Goal: Information Seeking & Learning: Understand process/instructions

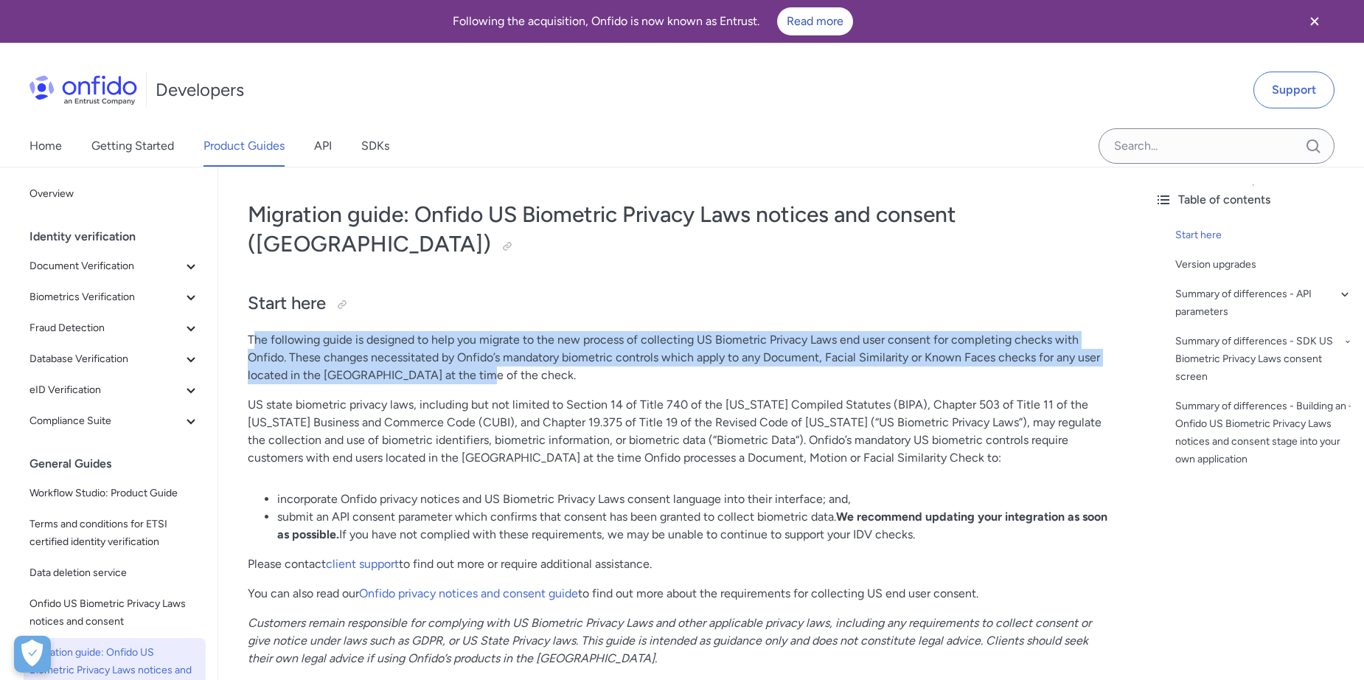
drag, startPoint x: 253, startPoint y: 310, endPoint x: 746, endPoint y: 345, distance: 494.5
click at [746, 345] on p "The following guide is designed to help you migrate to the new process of colle…" at bounding box center [681, 357] width 866 height 53
click at [433, 349] on p "The following guide is designed to help you migrate to the new process of colle…" at bounding box center [681, 357] width 866 height 53
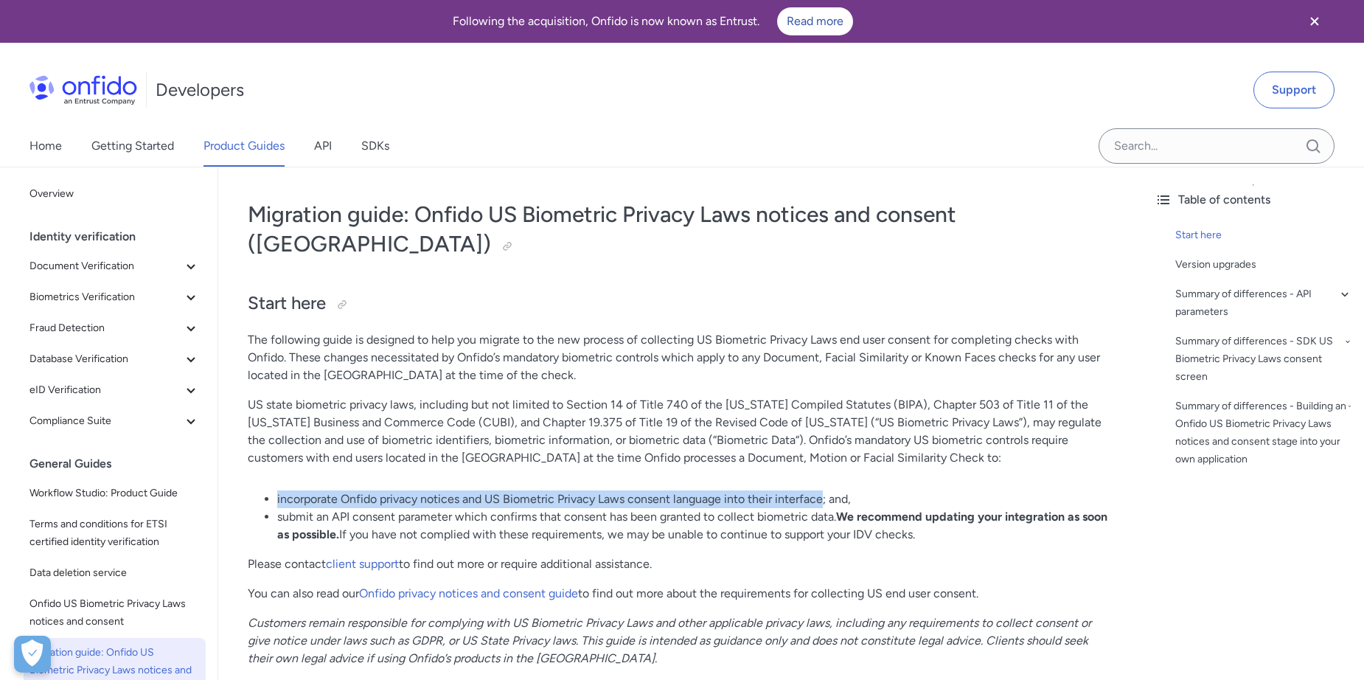
drag, startPoint x: 275, startPoint y: 469, endPoint x: 825, endPoint y: 473, distance: 550.0
click at [825, 490] on ul "incorporate Onfido privacy notices and US Biometric Privacy Laws consent langua…" at bounding box center [681, 516] width 866 height 53
copy li "incorporate Onfido privacy notices and US Biometric Privacy Laws consent langua…"
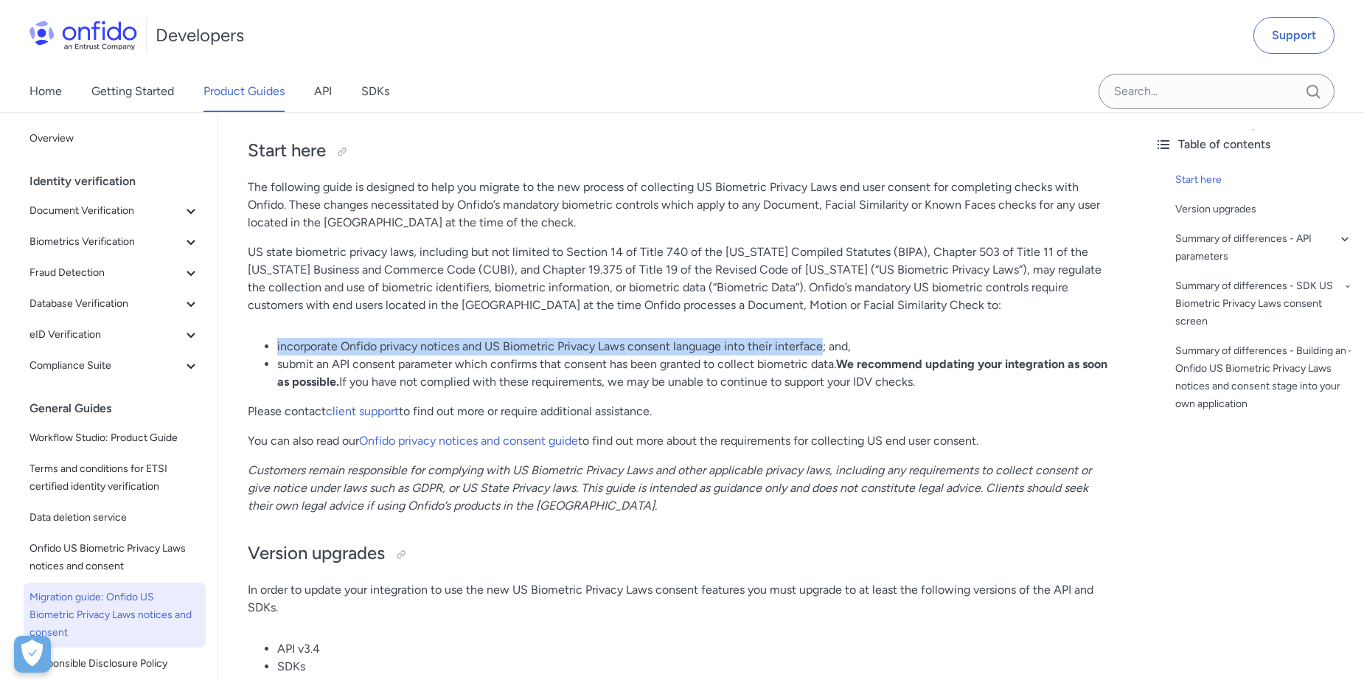
scroll to position [197, 0]
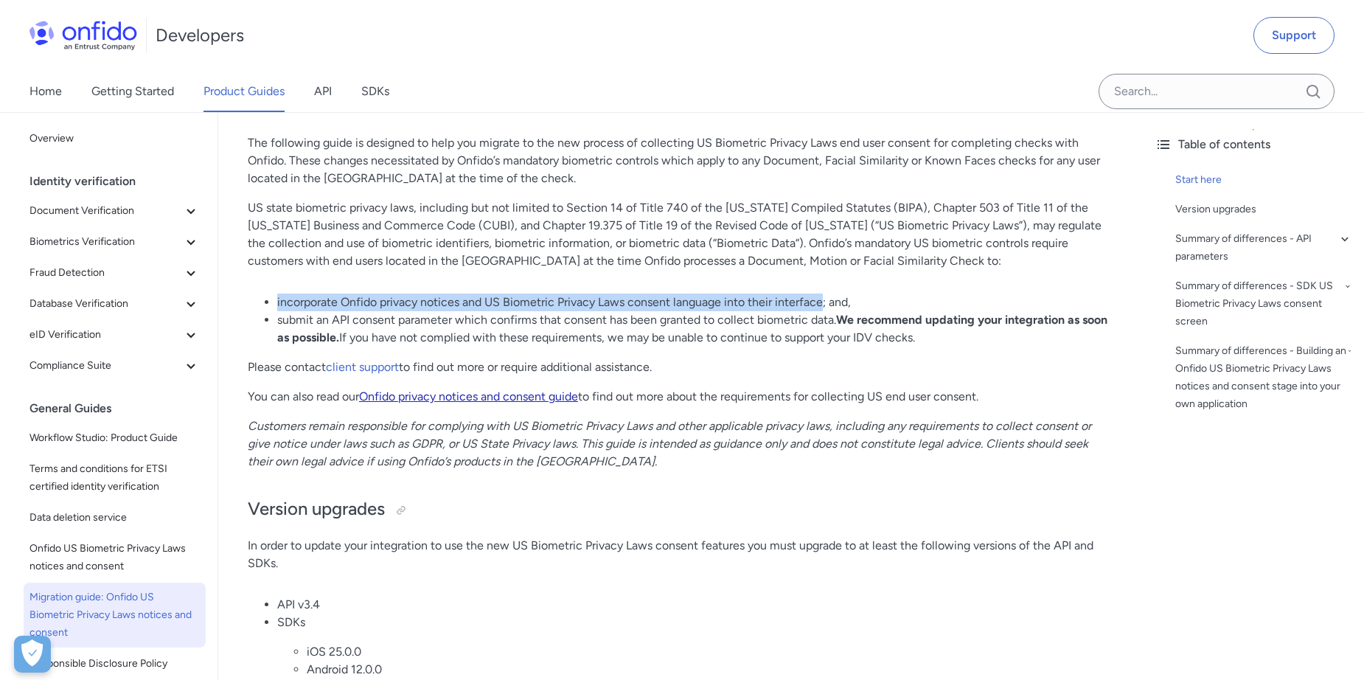
drag, startPoint x: 462, startPoint y: 369, endPoint x: 398, endPoint y: 367, distance: 64.2
click at [398, 389] on link "Onfido privacy notices and consent guide" at bounding box center [468, 396] width 219 height 14
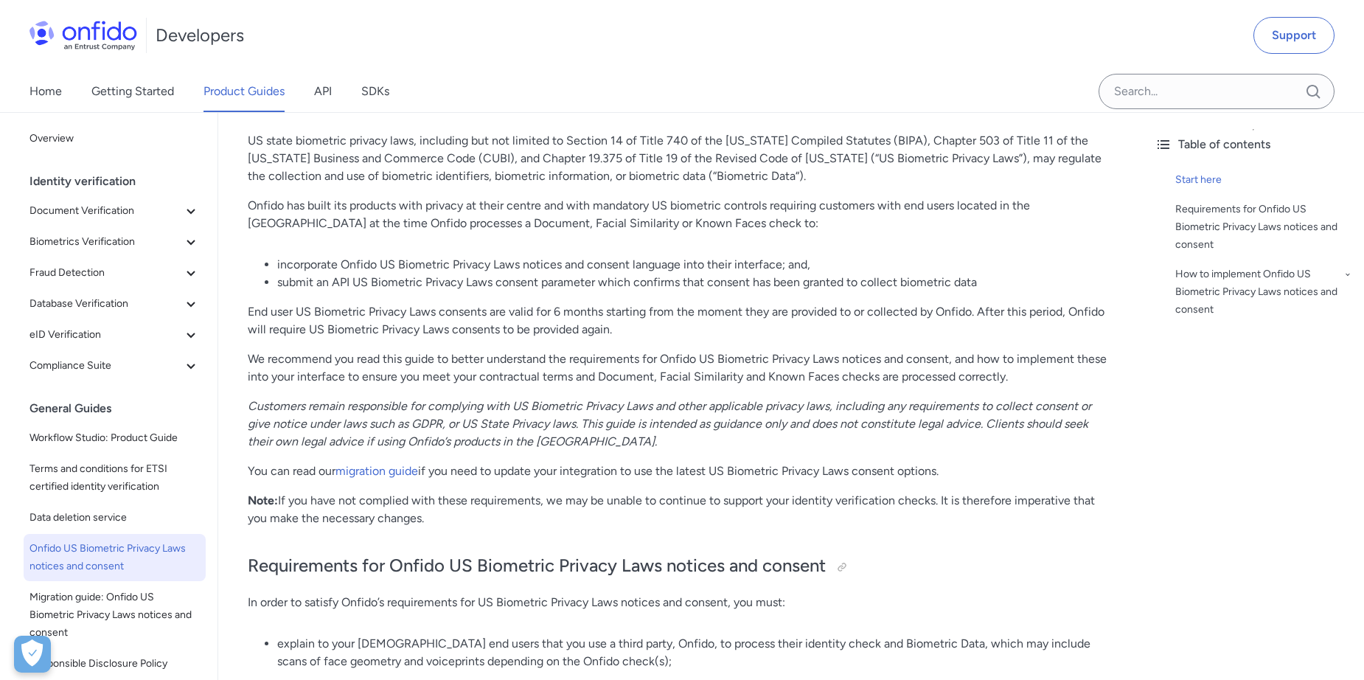
scroll to position [197, 0]
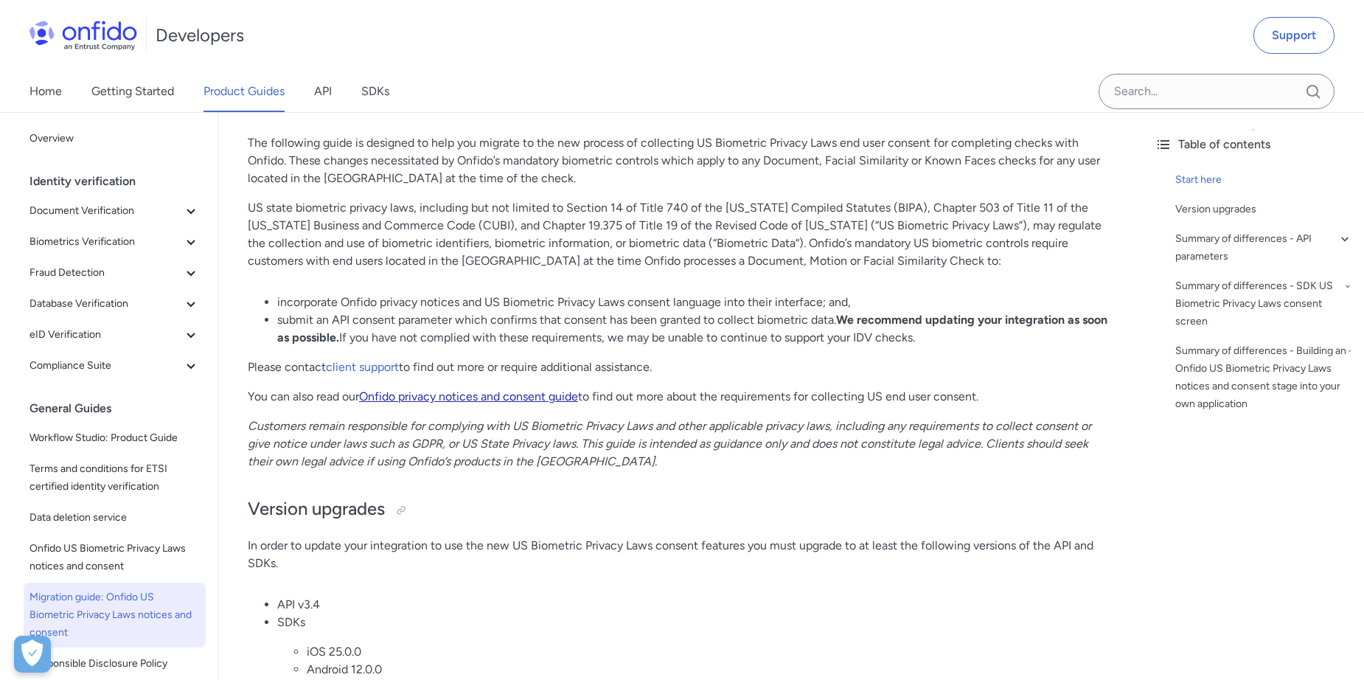
drag, startPoint x: 421, startPoint y: 354, endPoint x: 389, endPoint y: 363, distance: 33.1
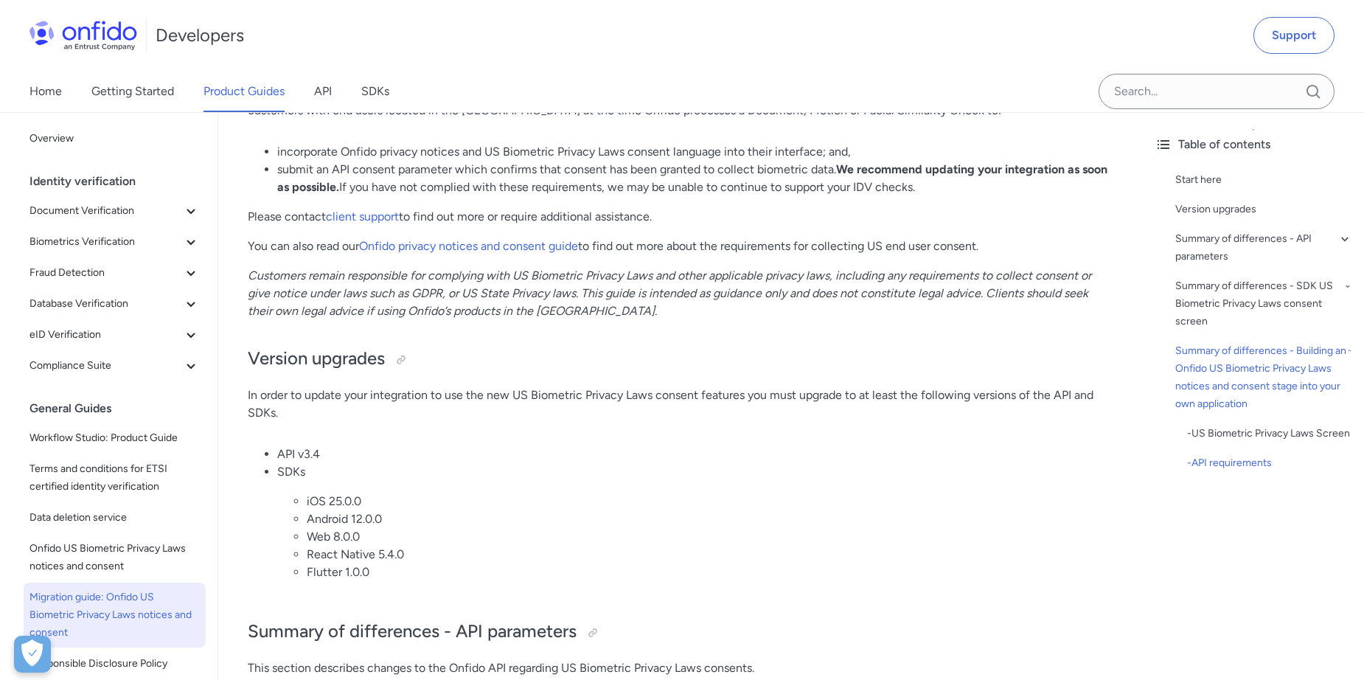
scroll to position [80, 0]
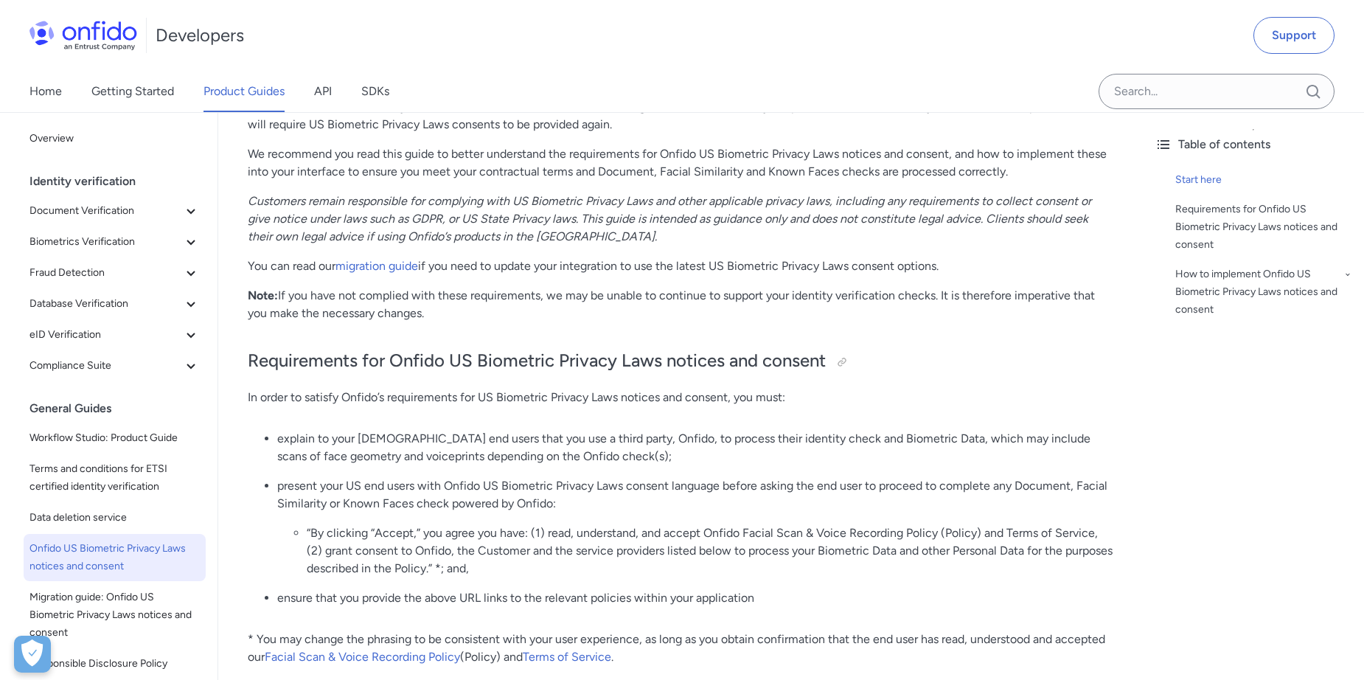
scroll to position [393, 0]
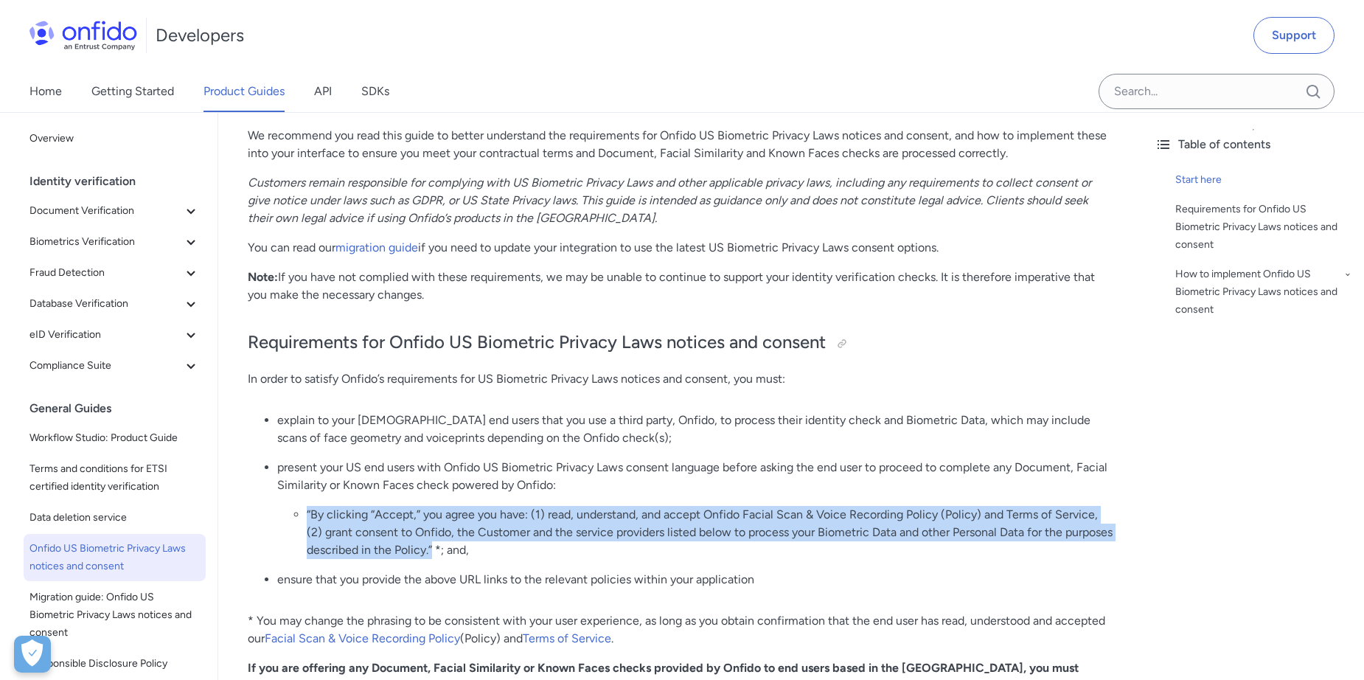
drag, startPoint x: 431, startPoint y: 548, endPoint x: 303, endPoint y: 517, distance: 131.3
click at [303, 517] on ul "“By clicking “Accept,” you agree you have: (1) read, understand, and accept Onf…" at bounding box center [695, 532] width 836 height 53
copy li "“By clicking “Accept,” you agree you have: (1) read, understand, and accept Onf…"
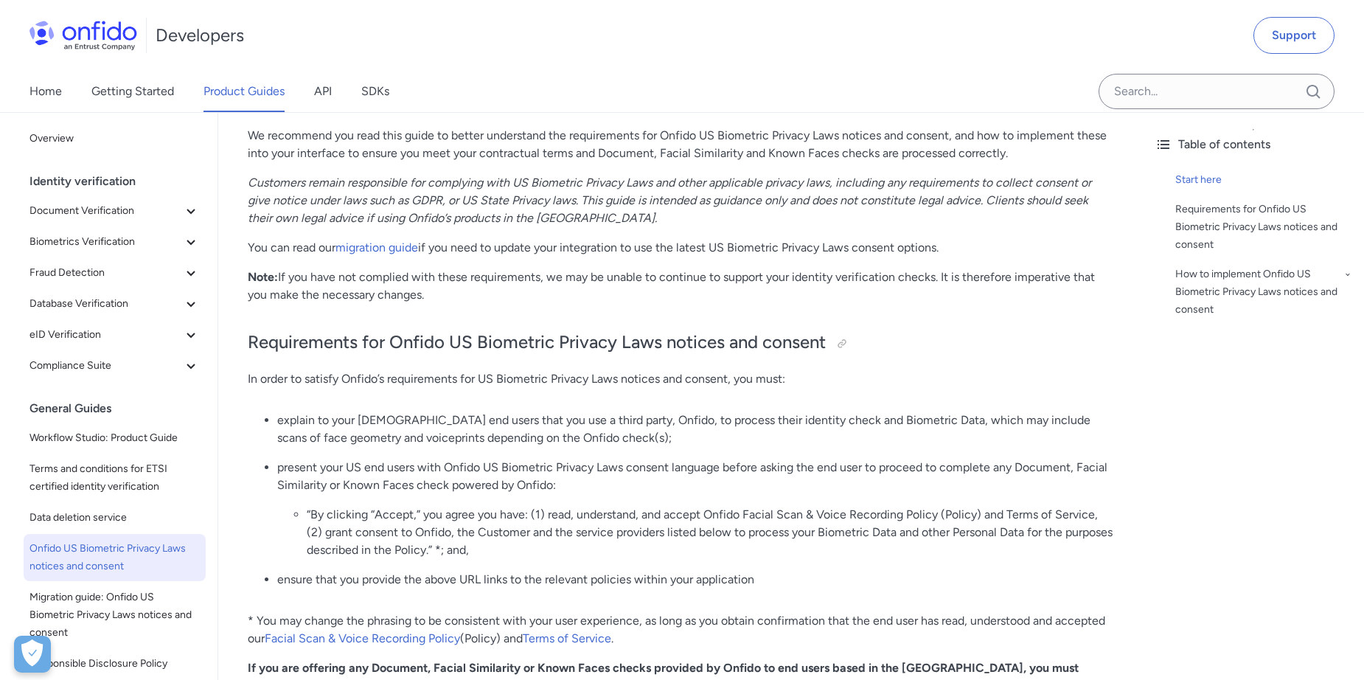
click at [498, 469] on p "present your US end users with Onfido US Biometric Privacy Laws consent languag…" at bounding box center [695, 476] width 836 height 35
click at [400, 639] on link "Facial Scan & Voice Recording Policy" at bounding box center [362, 638] width 195 height 14
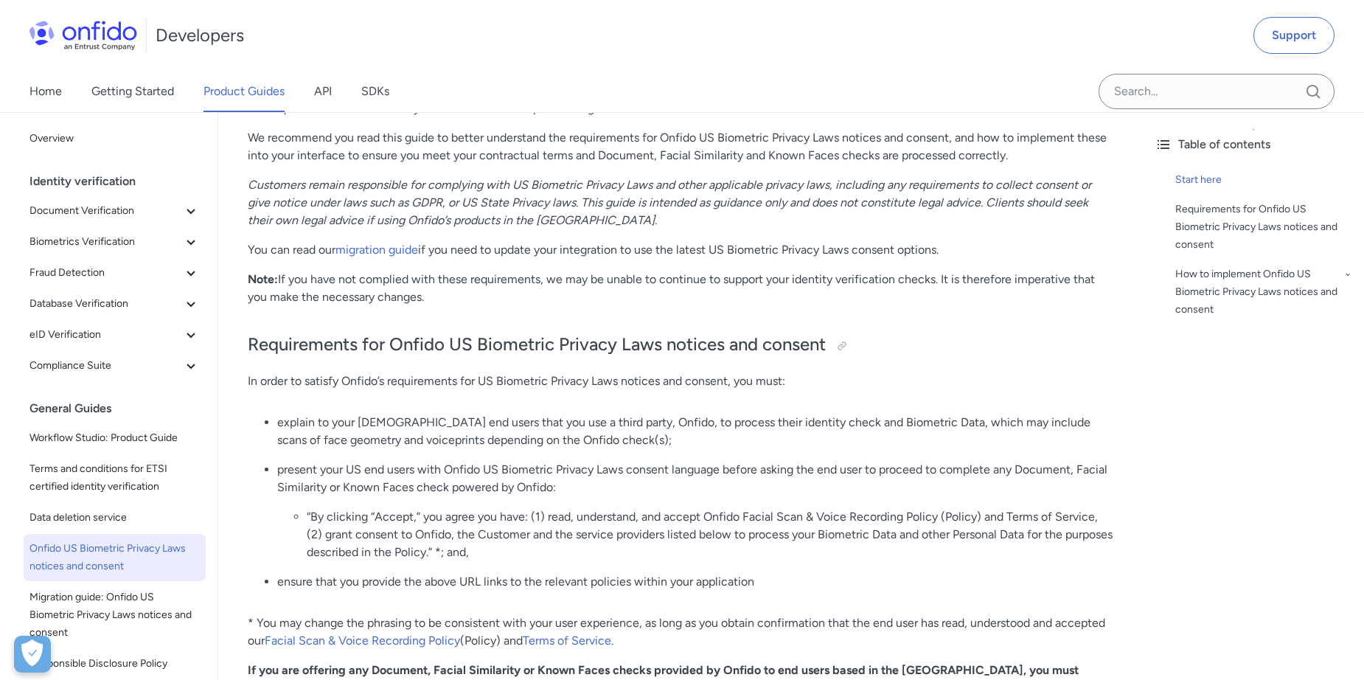
scroll to position [391, 0]
click at [358, 638] on link "Facial Scan & Voice Recording Policy" at bounding box center [362, 643] width 195 height 14
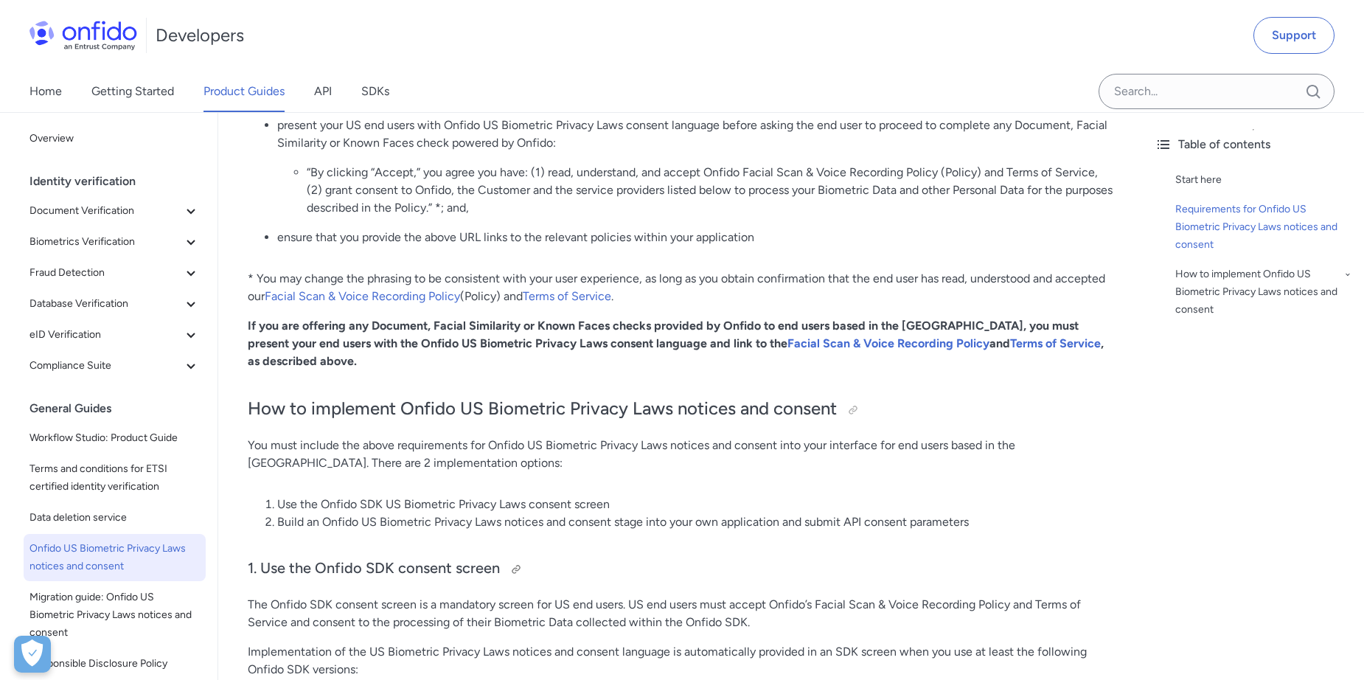
scroll to position [779, 0]
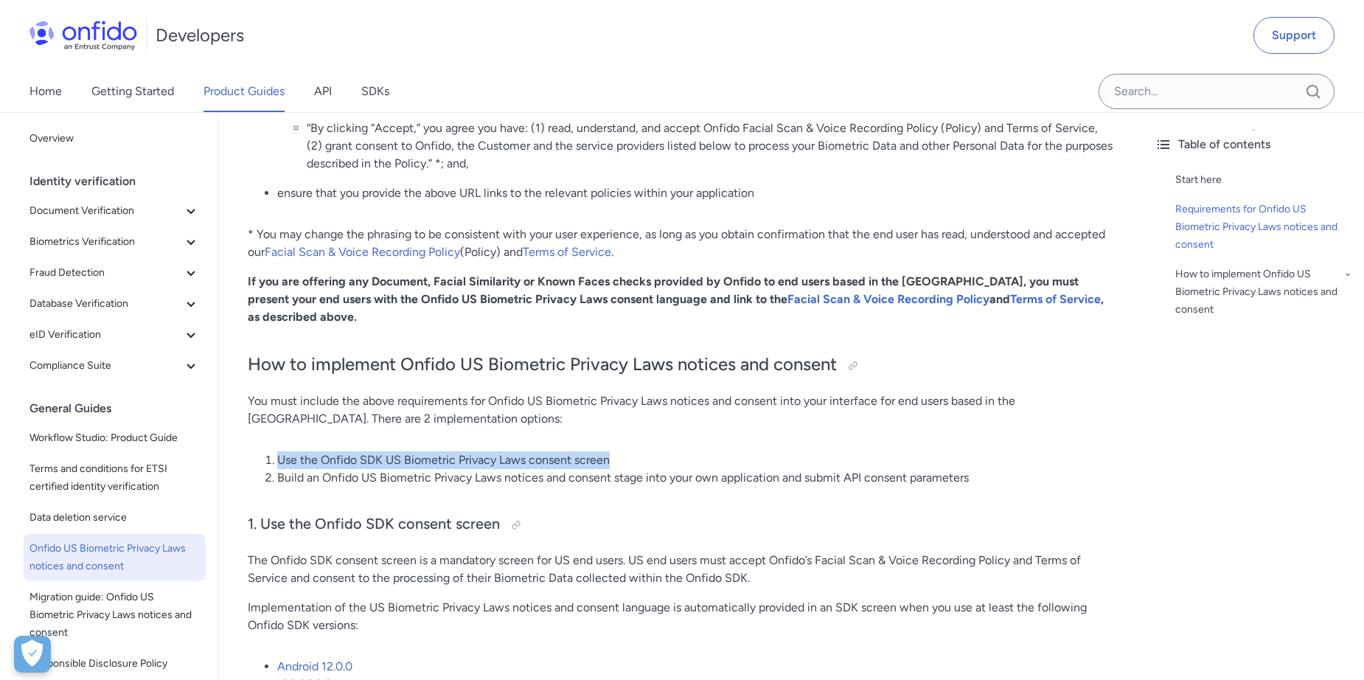
drag, startPoint x: 272, startPoint y: 441, endPoint x: 624, endPoint y: 448, distance: 351.7
click at [624, 451] on li "Use the Onfido SDK US Biometric Privacy Laws consent screen" at bounding box center [695, 460] width 836 height 18
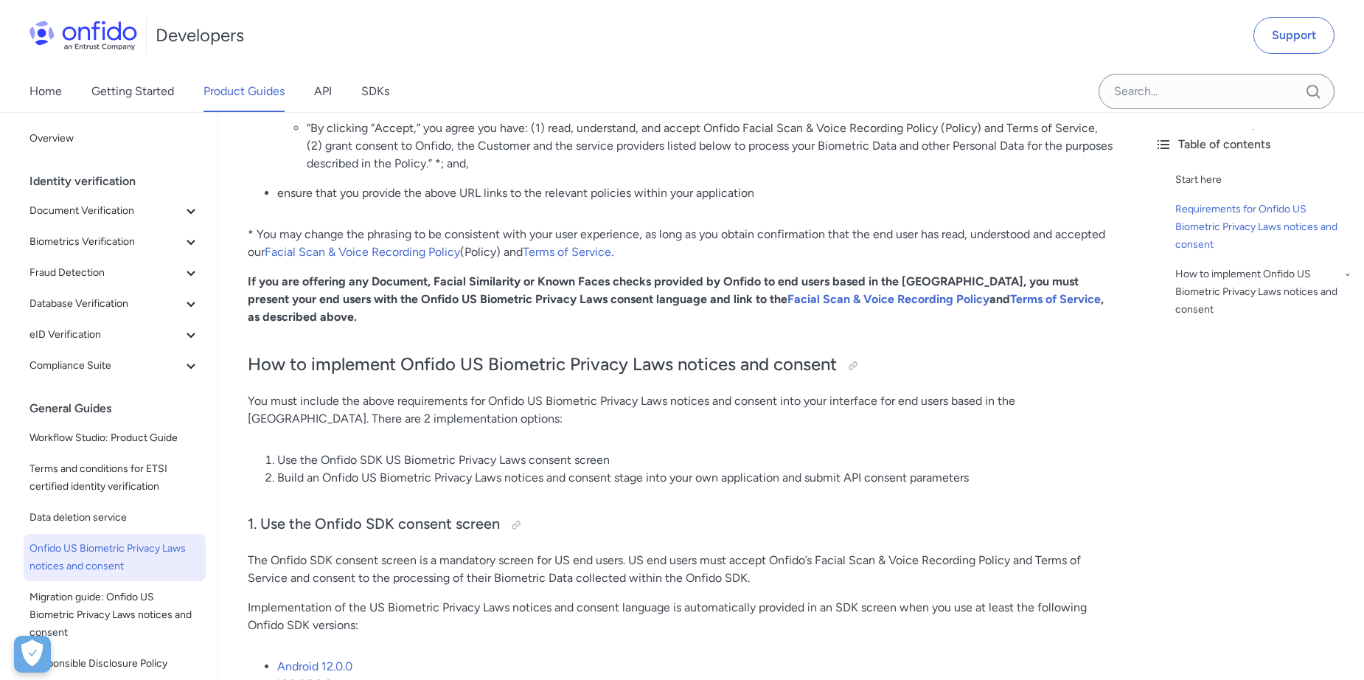
drag, startPoint x: 624, startPoint y: 448, endPoint x: 624, endPoint y: 464, distance: 16.2
click at [624, 469] on li "Build an Onfido US Biometric Privacy Laws notices and consent stage into your o…" at bounding box center [695, 478] width 836 height 18
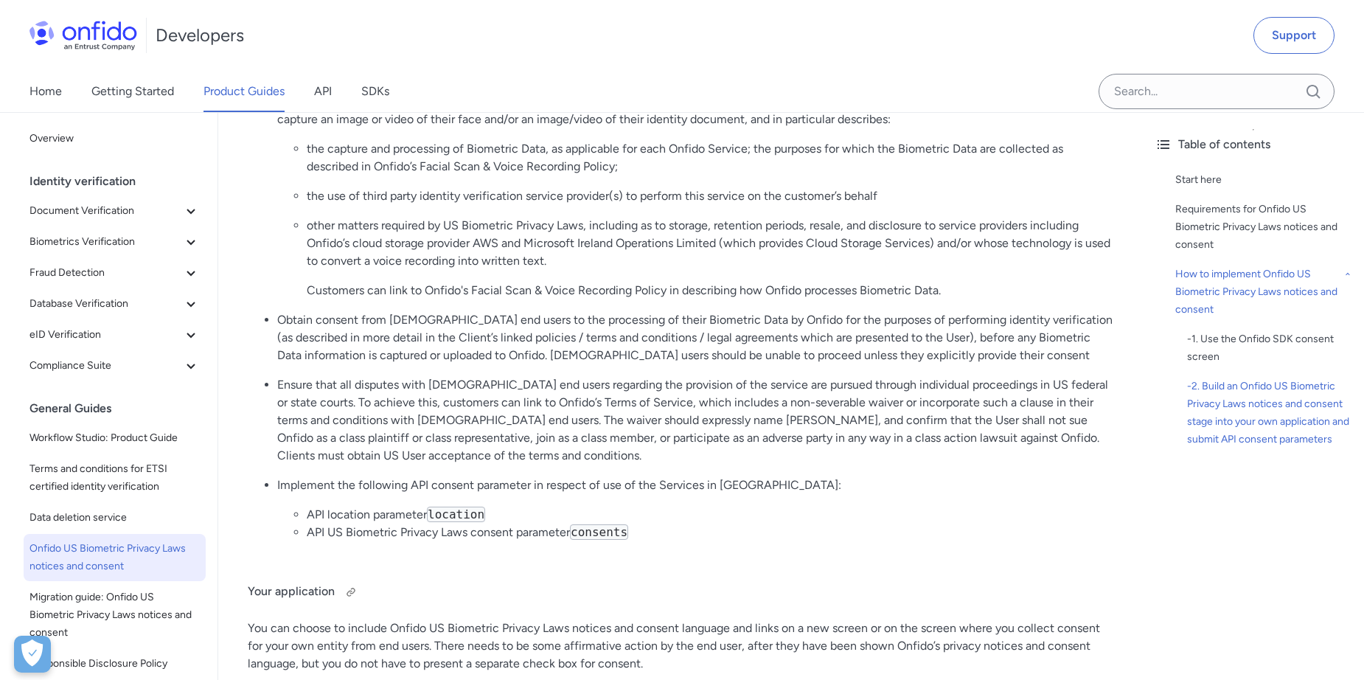
scroll to position [1959, 0]
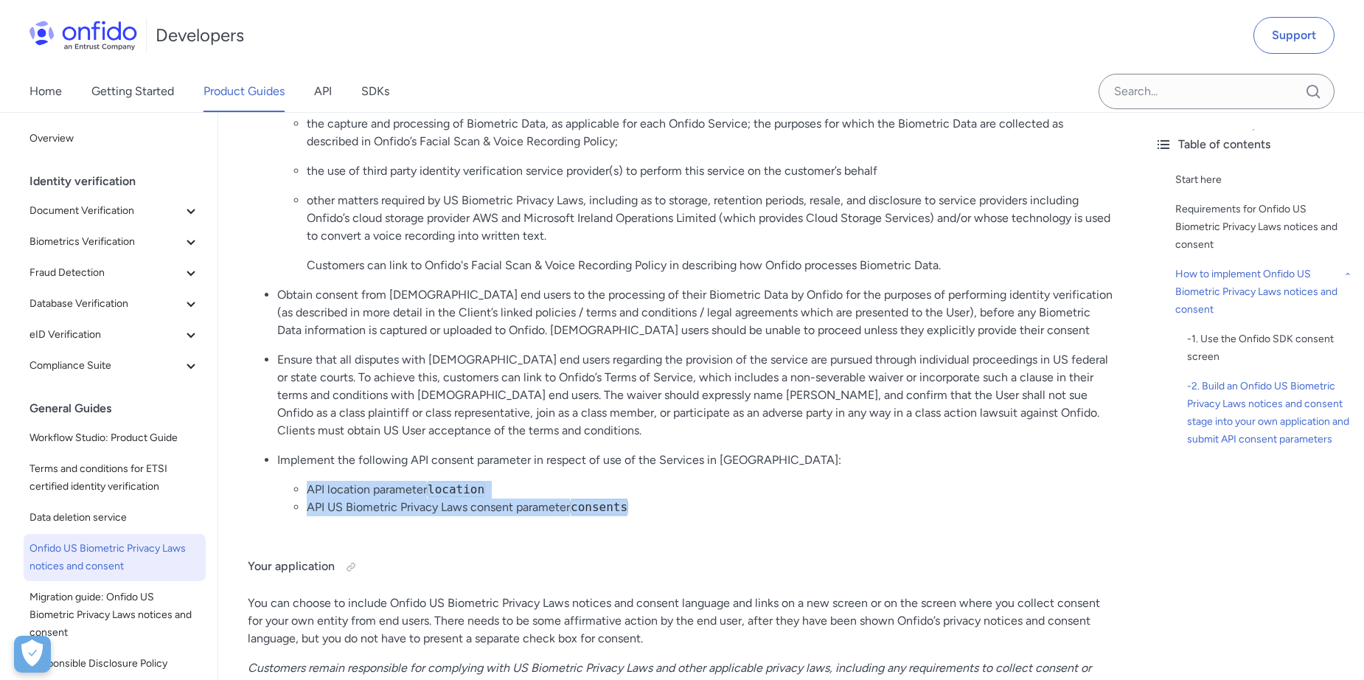
drag, startPoint x: 647, startPoint y: 493, endPoint x: 302, endPoint y: 475, distance: 345.5
click at [302, 481] on ul "API location parameter location API US Biometric Privacy Laws consent parameter…" at bounding box center [695, 498] width 836 height 35
copy ul "API location parameter location API US Biometric Privacy Laws consent parameter…"
click at [652, 481] on li "API location parameter location" at bounding box center [710, 490] width 807 height 18
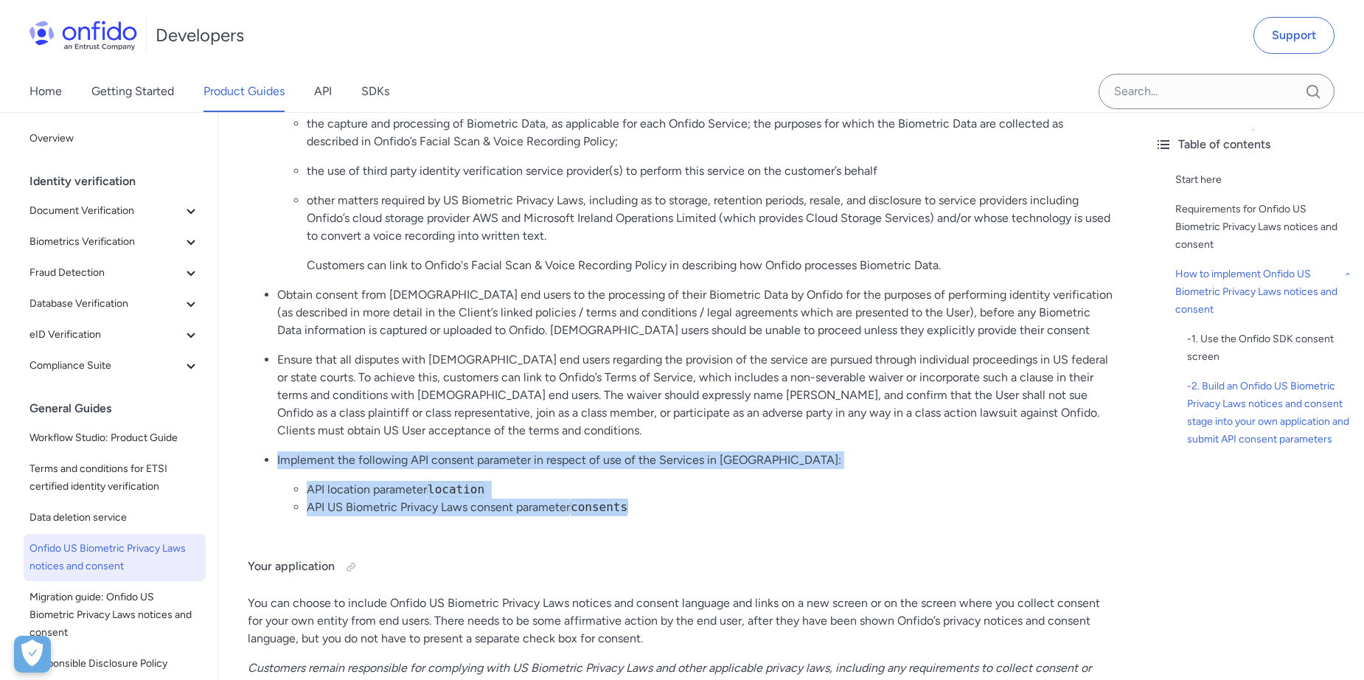
drag, startPoint x: 666, startPoint y: 490, endPoint x: 260, endPoint y: 433, distance: 410.2
click at [260, 433] on ul "Present end users with an appropriate policy document which meets the requireme…" at bounding box center [681, 298] width 866 height 460
copy li "Implement the following API consent parameter in respect of use of the Services…"
click at [565, 498] on li "API US Biometric Privacy Laws consent parameter consents" at bounding box center [710, 507] width 807 height 18
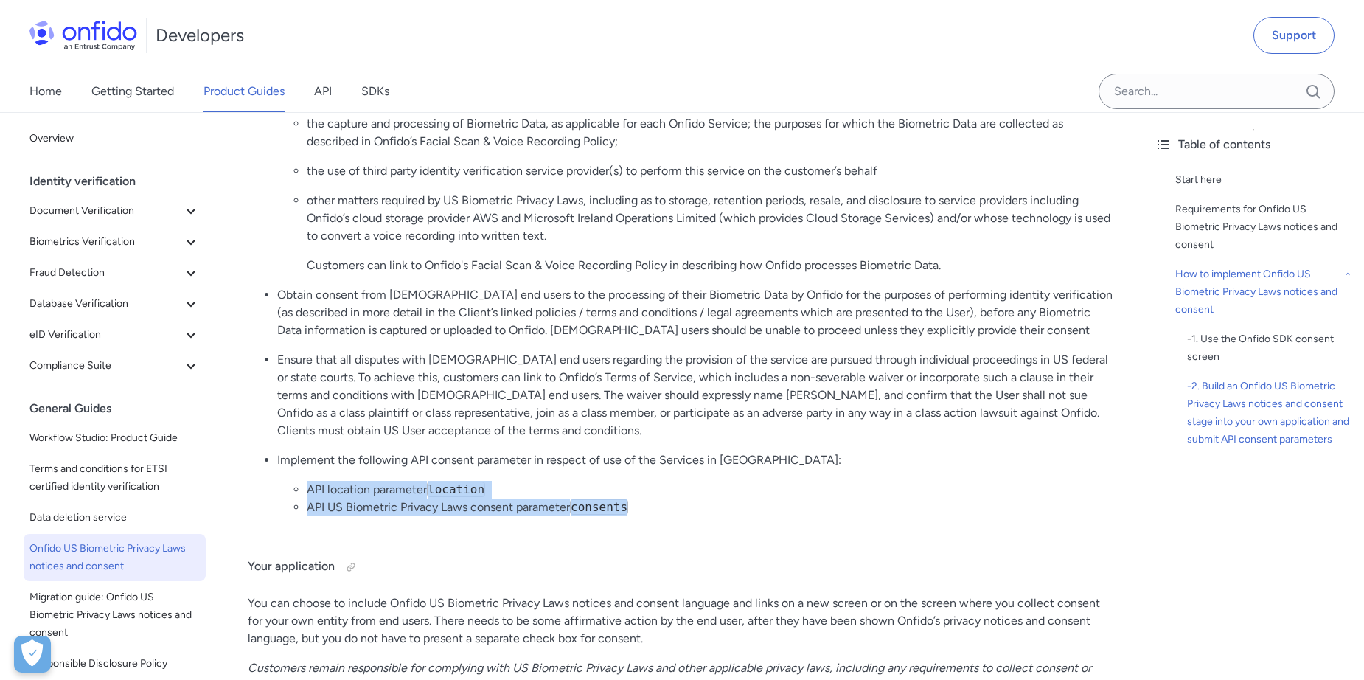
drag, startPoint x: 669, startPoint y: 492, endPoint x: 304, endPoint y: 472, distance: 365.5
click at [304, 481] on ul "API location parameter location API US Biometric Privacy Laws consent parameter…" at bounding box center [695, 498] width 836 height 35
drag, startPoint x: 304, startPoint y: 472, endPoint x: 366, endPoint y: 470, distance: 61.9
copy ul "API location parameter location API US Biometric Privacy Laws consent parameter…"
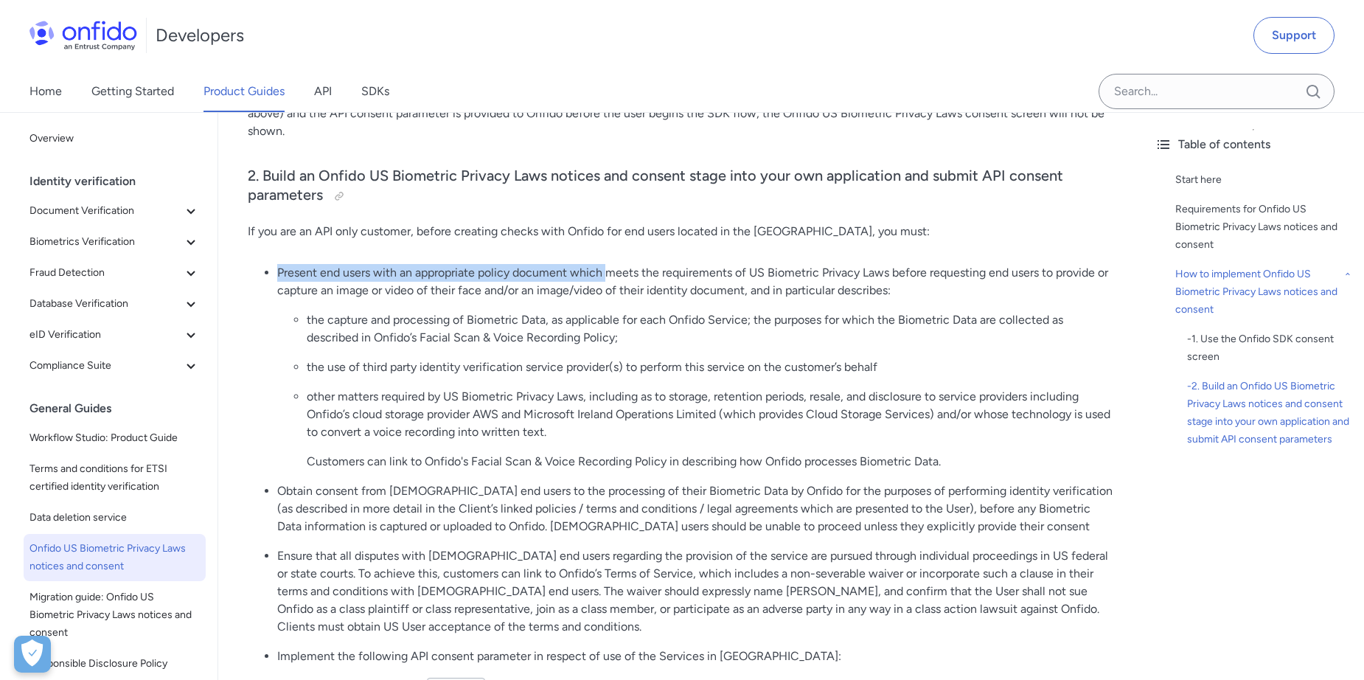
drag, startPoint x: 276, startPoint y: 256, endPoint x: 610, endPoint y: 261, distance: 334.0
click at [610, 264] on ul "Present end users with an appropriate policy document which meets the requireme…" at bounding box center [681, 494] width 866 height 460
drag, startPoint x: 610, startPoint y: 261, endPoint x: 720, endPoint y: 270, distance: 110.9
click at [720, 270] on p "Present end users with an appropriate policy document which meets the requireme…" at bounding box center [695, 281] width 836 height 35
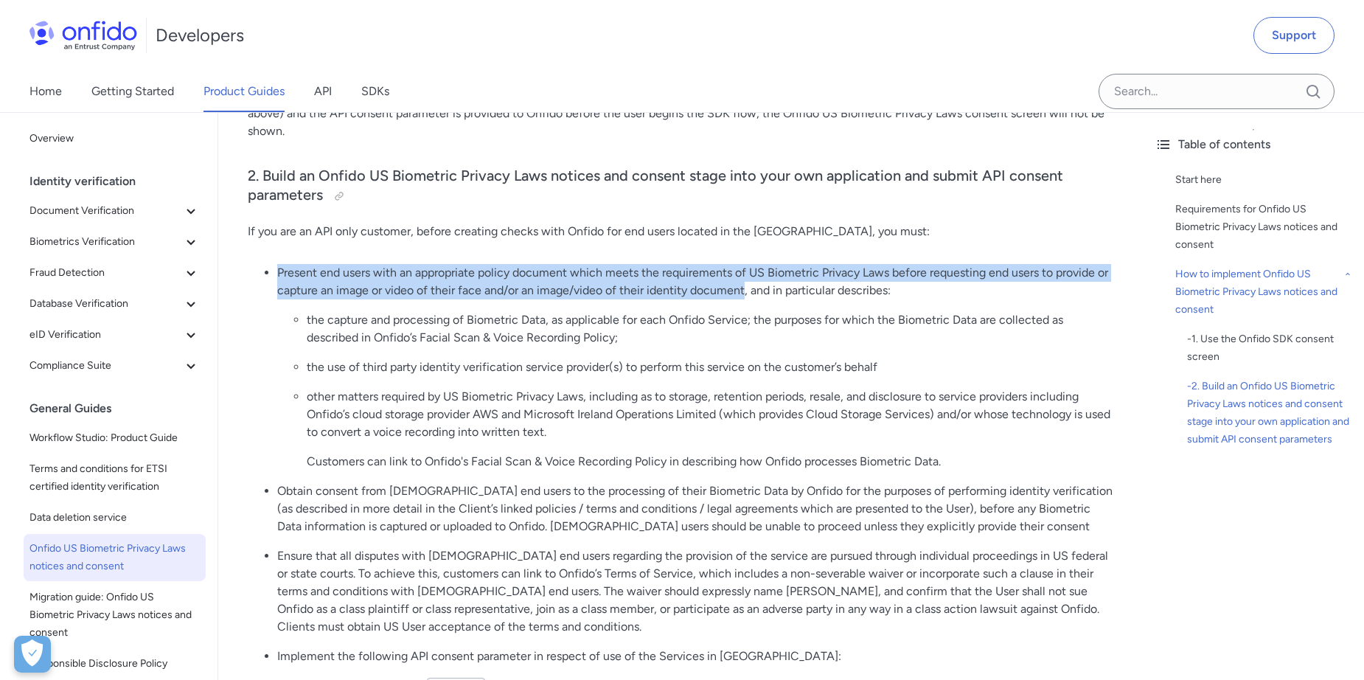
drag, startPoint x: 280, startPoint y: 252, endPoint x: 745, endPoint y: 279, distance: 466.0
click at [745, 279] on p "Present end users with an appropriate policy document which meets the requireme…" at bounding box center [695, 281] width 836 height 35
copy p "Present end users with an appropriate policy document which meets the requireme…"
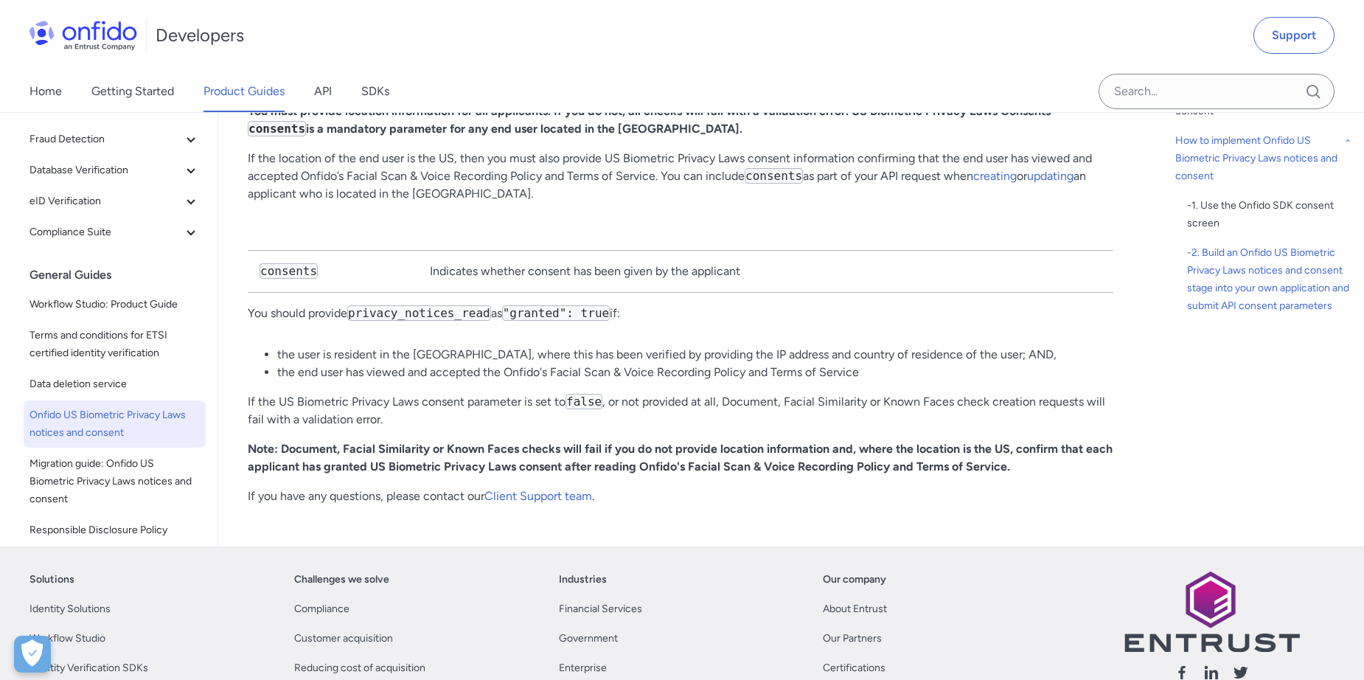
scroll to position [2942, 0]
